Goal: Task Accomplishment & Management: Complete application form

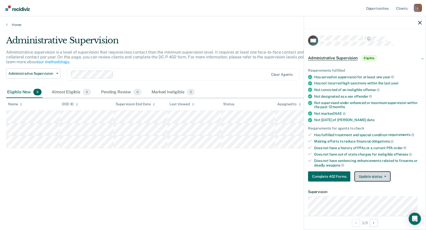
click at [384, 176] on icon "button" at bounding box center [385, 176] width 2 height 1
click at [416, 176] on div "Complete 402 Forms Update status Mark Pending Review Mark Ineligible" at bounding box center [365, 176] width 114 height 10
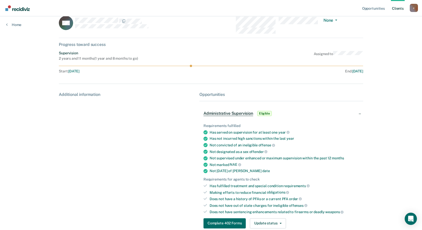
scroll to position [21, 0]
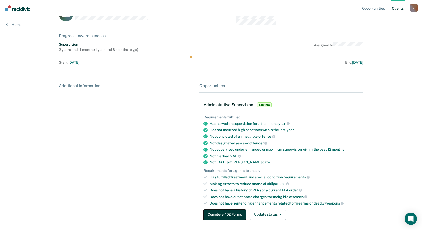
click at [222, 213] on button "Complete 402 Forms" at bounding box center [224, 214] width 42 height 10
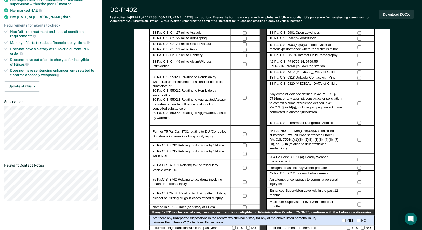
scroll to position [46, 0]
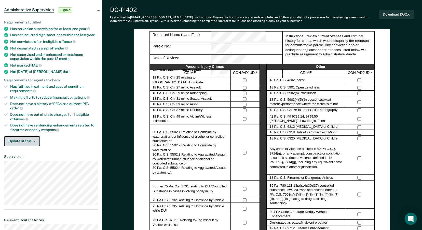
click at [26, 142] on button "Update status" at bounding box center [22, 141] width 36 height 10
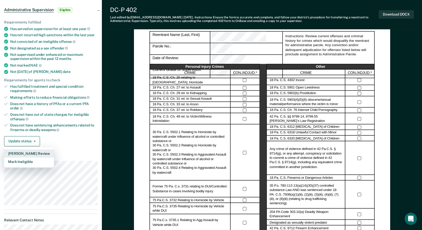
click at [26, 152] on button "[PERSON_NAME] Review" at bounding box center [29, 153] width 50 height 8
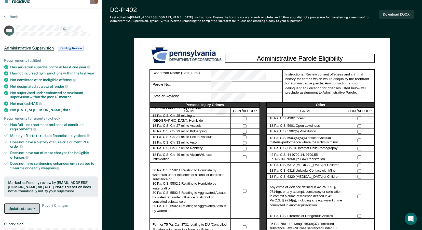
scroll to position [0, 0]
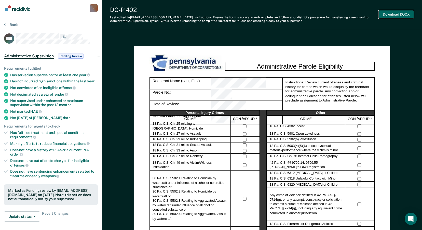
click at [395, 15] on button "Download DOCX" at bounding box center [396, 14] width 35 height 8
click at [10, 23] on button "Back" at bounding box center [11, 24] width 14 height 5
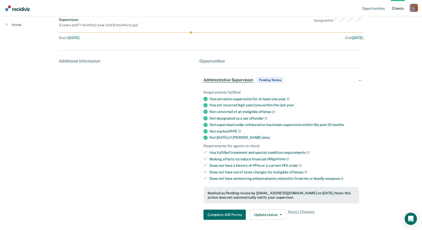
scroll to position [46, 0]
click at [269, 216] on button "Update status" at bounding box center [268, 214] width 36 height 10
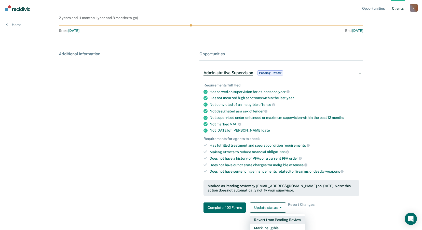
scroll to position [57, 0]
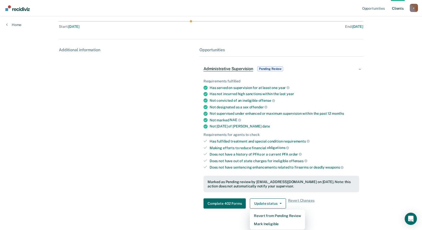
click at [400, 173] on html "Looks like you’re using Internet Explorer 11. For faster loading and a better e…" at bounding box center [211, 58] width 422 height 230
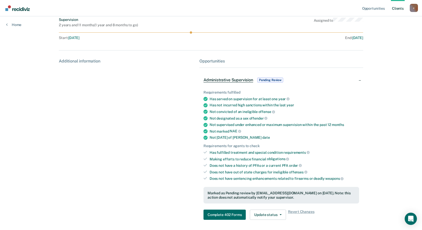
scroll to position [46, 0]
click at [15, 24] on link "Home" at bounding box center [13, 24] width 15 height 5
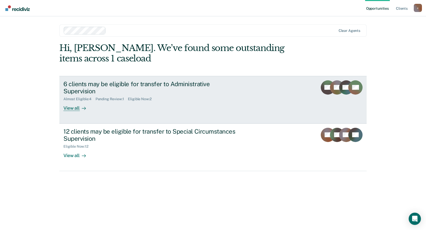
click at [72, 101] on div "View all" at bounding box center [77, 106] width 29 height 10
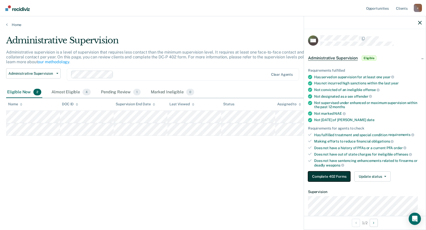
click at [335, 176] on button "Complete 402 Forms" at bounding box center [329, 176] width 42 height 10
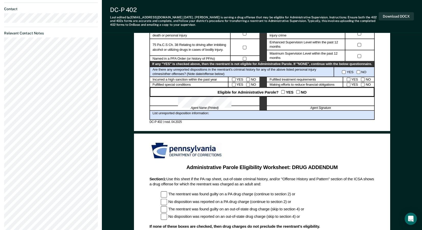
scroll to position [255, 0]
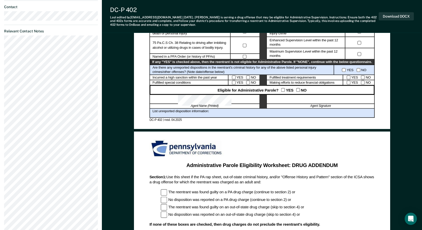
click at [278, 100] on div at bounding box center [320, 99] width 108 height 9
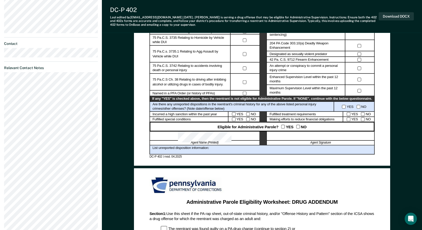
scroll to position [232, 0]
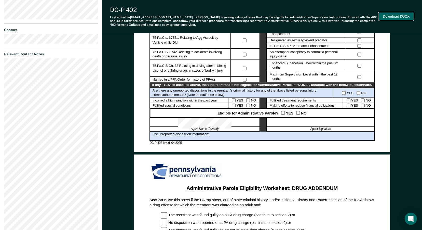
click at [402, 14] on button "Download DOCX" at bounding box center [396, 16] width 35 height 8
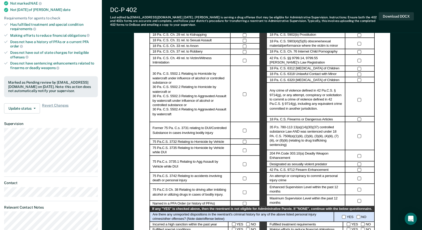
scroll to position [6, 0]
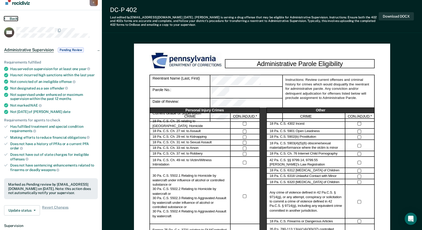
click at [11, 18] on button "Back" at bounding box center [11, 18] width 14 height 5
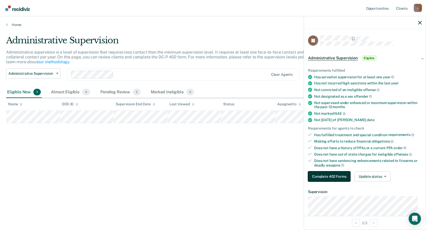
click at [326, 175] on button "Complete 402 Forms" at bounding box center [329, 176] width 42 height 10
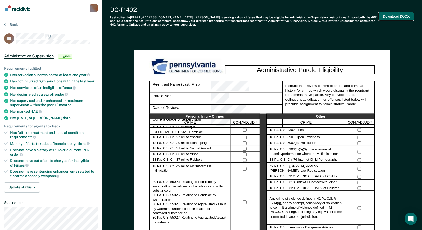
click at [403, 16] on button "Download DOCX" at bounding box center [396, 16] width 35 height 8
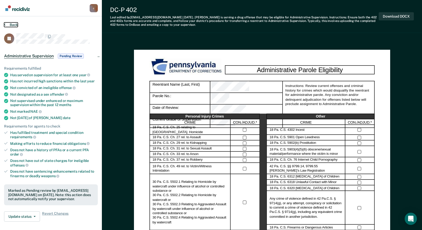
click at [14, 23] on button "Back" at bounding box center [11, 24] width 14 height 5
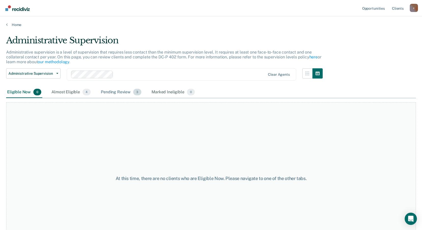
click at [121, 91] on div "Pending Review 3" at bounding box center [121, 92] width 43 height 11
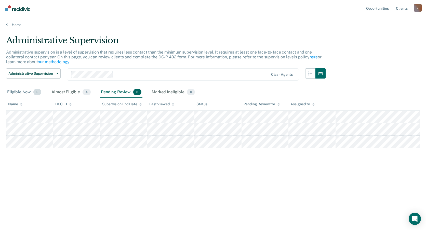
click at [17, 89] on div "Eligible Now 0" at bounding box center [24, 92] width 36 height 11
